Goal: Transaction & Acquisition: Purchase product/service

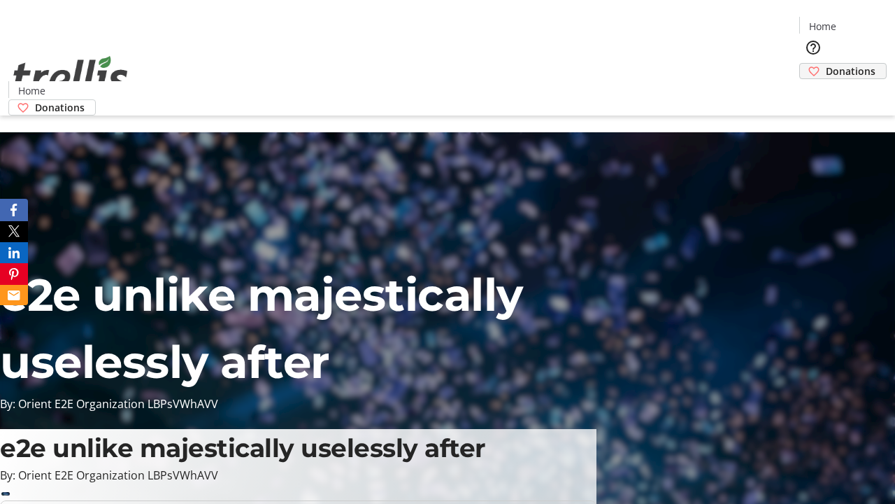
click at [826, 64] on span "Donations" at bounding box center [851, 71] width 50 height 15
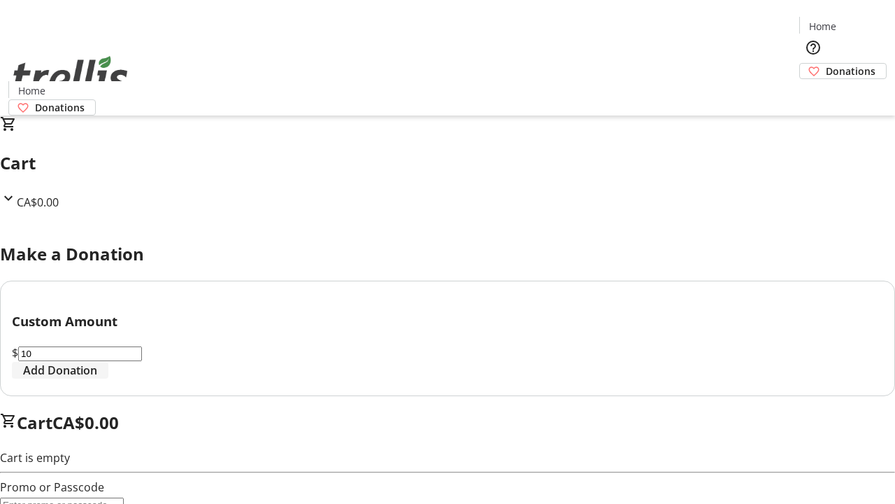
click at [97, 378] on span "Add Donation" at bounding box center [60, 370] width 74 height 17
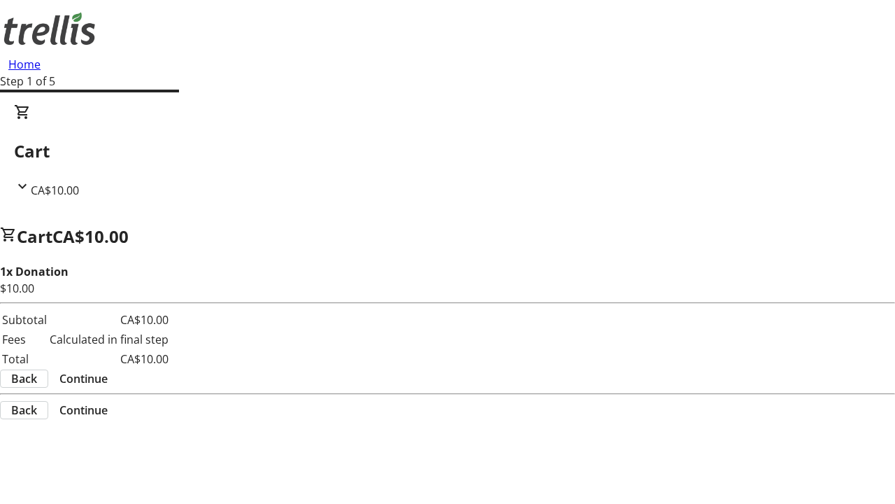
select select "CA"
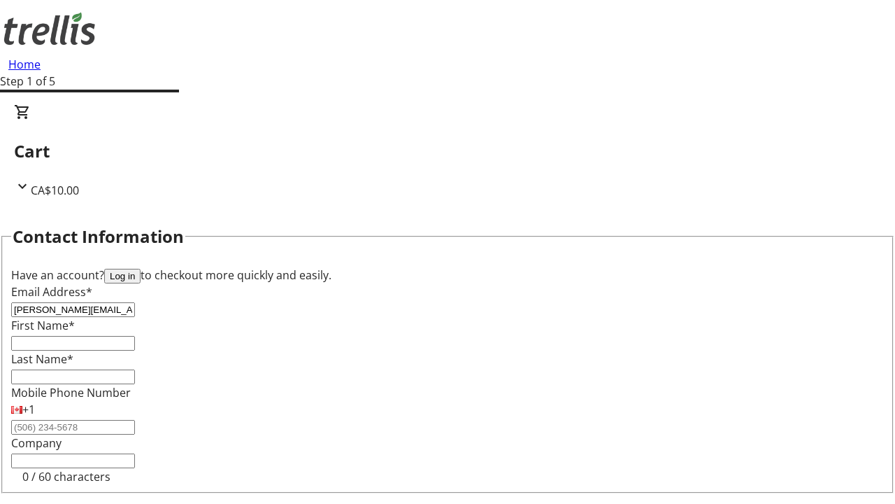
type input "[PERSON_NAME][EMAIL_ADDRESS][DOMAIN_NAME]"
type input "[PERSON_NAME]"
type input "[STREET_ADDRESS][PERSON_NAME]"
type input "Kelowna"
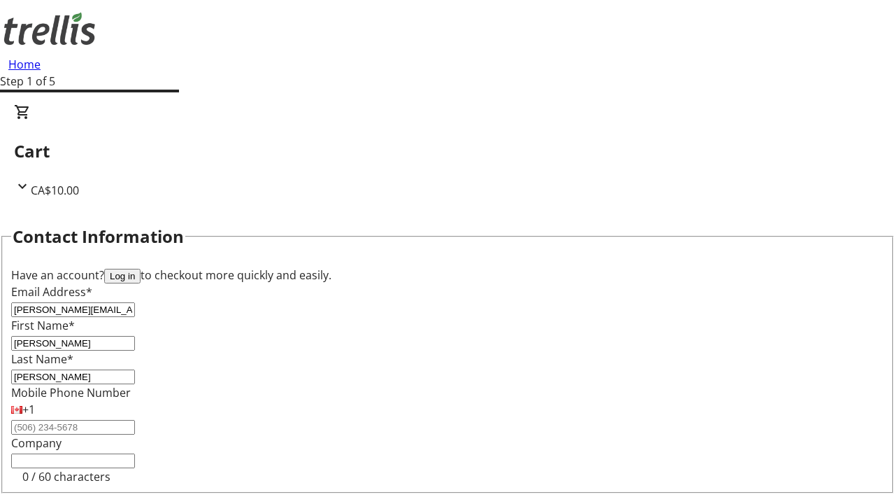
select select "BC"
type input "Kelowna"
type input "V1Y 0C2"
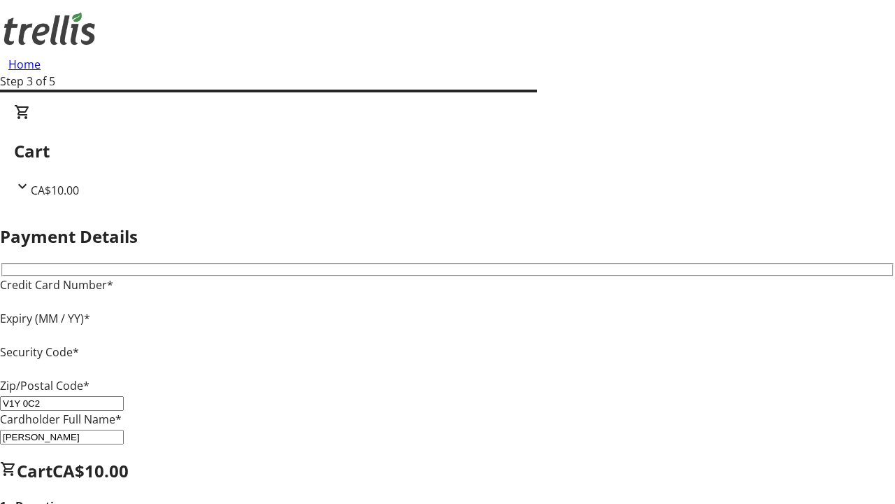
type input "V1Y 0C2"
